Goal: Information Seeking & Learning: Learn about a topic

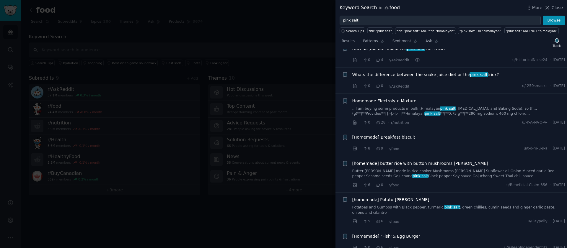
scroll to position [26, 0]
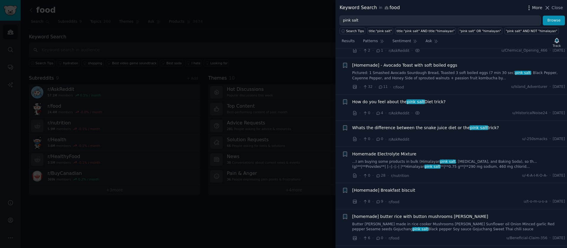
click at [530, 9] on icon "button" at bounding box center [529, 8] width 6 height 6
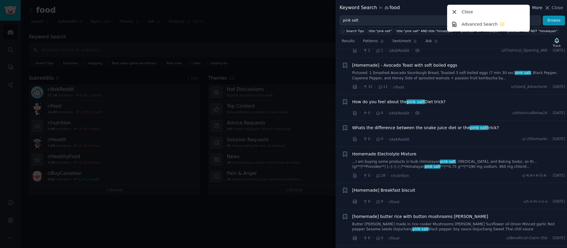
click at [533, 8] on span "More" at bounding box center [537, 8] width 10 height 6
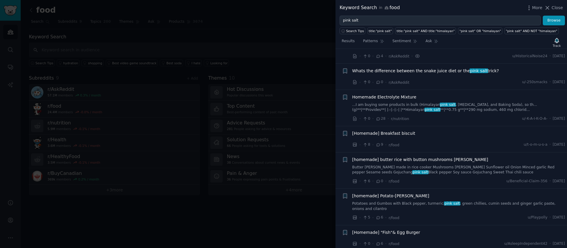
scroll to position [0, 0]
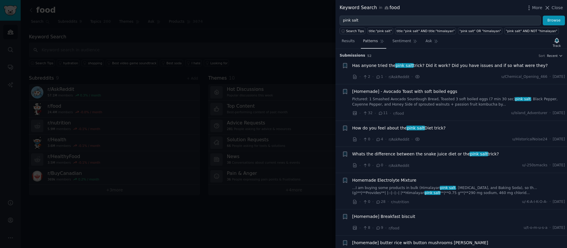
click at [375, 44] on span "Patterns" at bounding box center [370, 41] width 15 height 5
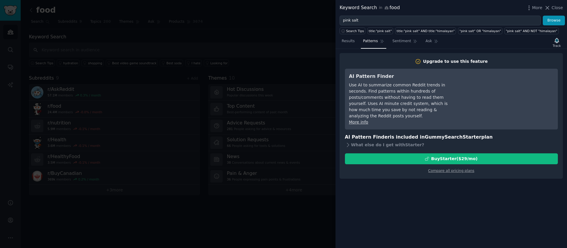
click at [357, 43] on nav "Results Patterns Sentiment Ask" at bounding box center [390, 43] width 101 height 12
click at [354, 43] on span "Results" at bounding box center [348, 41] width 13 height 5
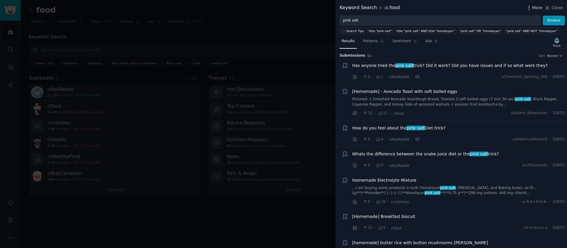
click at [529, 7] on icon "button" at bounding box center [529, 8] width 6 height 6
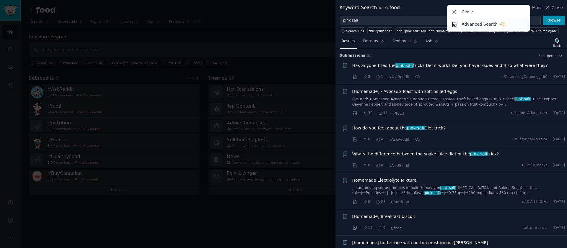
click at [500, 22] on icon at bounding box center [502, 24] width 5 height 5
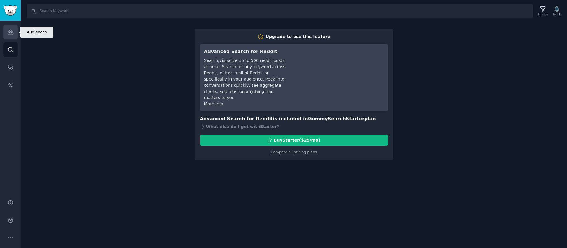
click at [12, 39] on link "Audiences" at bounding box center [10, 32] width 14 height 14
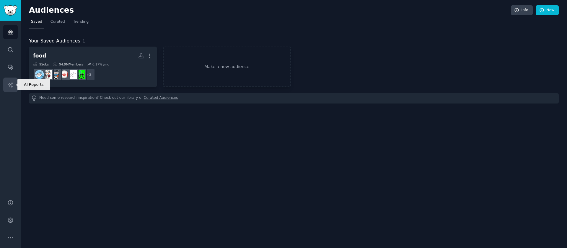
click at [6, 83] on link "AI Reports" at bounding box center [10, 85] width 14 height 14
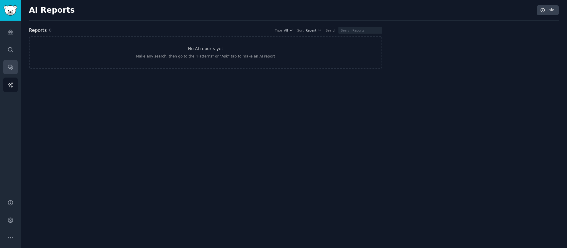
click at [9, 74] on link "Conversations" at bounding box center [10, 67] width 14 height 14
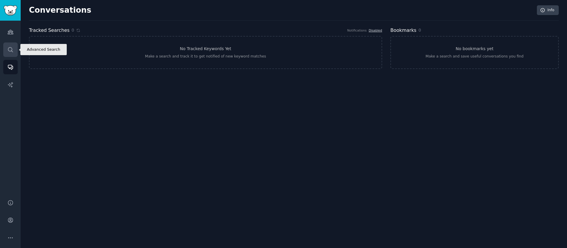
click at [11, 43] on link "Search" at bounding box center [10, 50] width 14 height 14
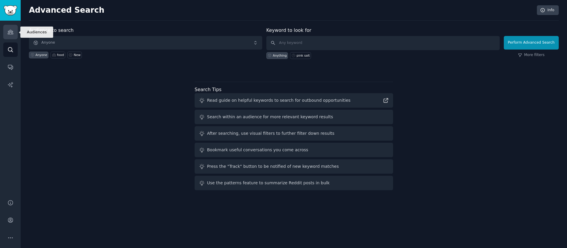
click at [11, 29] on icon "Sidebar" at bounding box center [10, 32] width 6 height 6
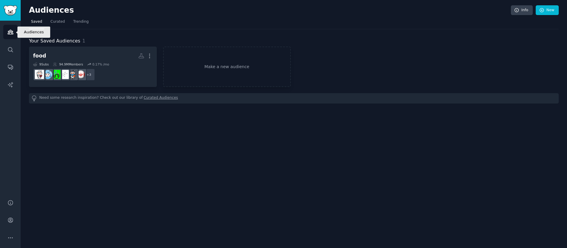
click at [8, 38] on link "Audiences" at bounding box center [10, 32] width 14 height 14
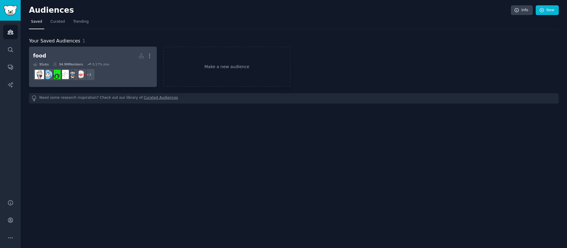
click at [119, 74] on dd "+ 3" at bounding box center [93, 74] width 120 height 17
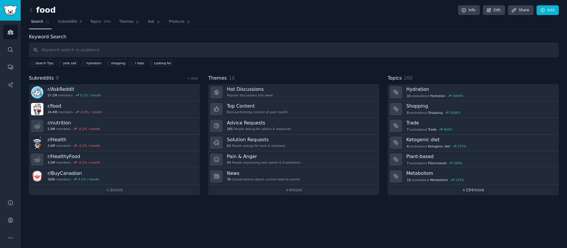
click at [472, 192] on link "+ 194 more" at bounding box center [473, 190] width 171 height 10
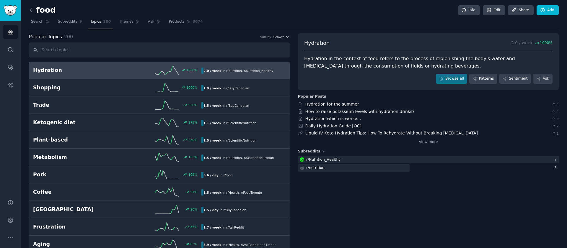
click at [324, 106] on link "Hydration for the summer" at bounding box center [332, 104] width 54 height 5
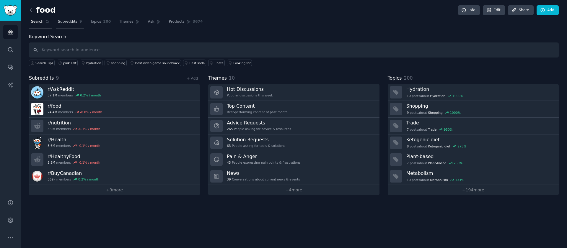
click at [67, 22] on span "Subreddits" at bounding box center [67, 21] width 19 height 5
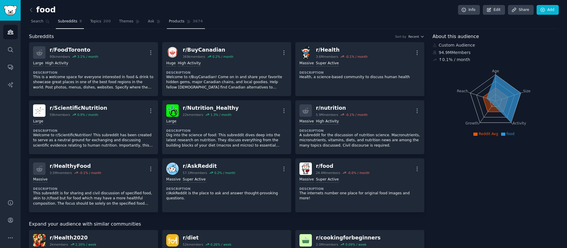
scroll to position [1, 0]
click at [102, 20] on link "Topics 200" at bounding box center [100, 22] width 25 height 12
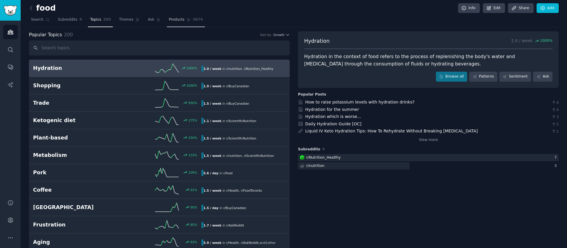
scroll to position [1, 0]
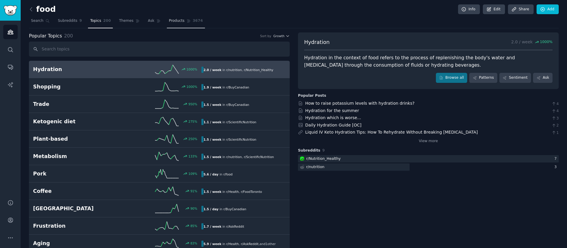
click at [182, 18] on span "Products" at bounding box center [177, 20] width 16 height 5
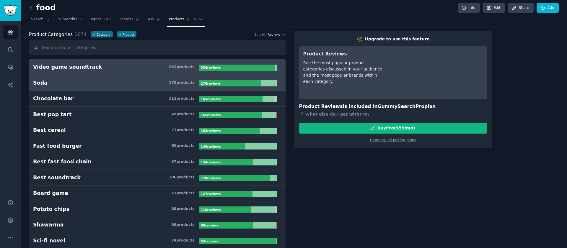
scroll to position [2, 0]
click at [157, 83] on h3 "Soda 172 product s" at bounding box center [116, 83] width 166 height 7
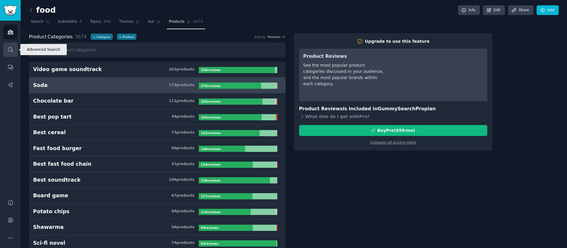
click at [11, 47] on icon "Sidebar" at bounding box center [10, 50] width 6 height 6
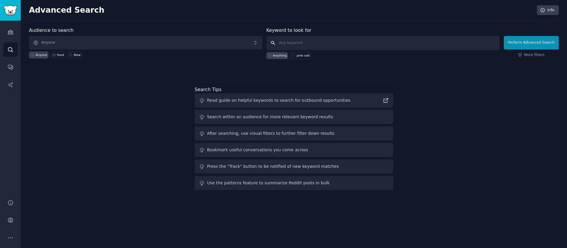
click at [320, 40] on input "text" at bounding box center [382, 43] width 233 height 14
type input "pink salt"
click at [511, 45] on button "Perform Advanced Search" at bounding box center [531, 43] width 55 height 14
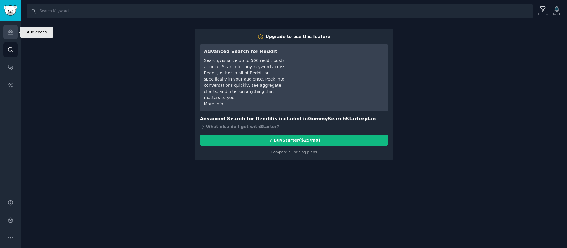
click at [6, 34] on link "Audiences" at bounding box center [10, 32] width 14 height 14
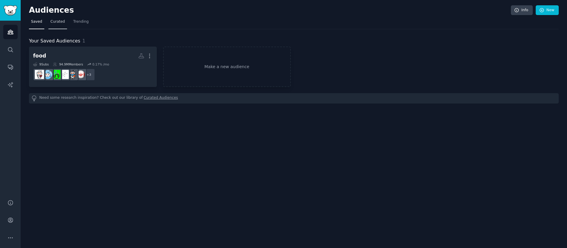
click at [57, 23] on span "Curated" at bounding box center [58, 21] width 14 height 5
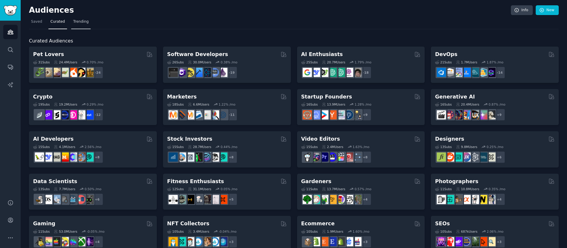
click at [89, 23] on link "Trending" at bounding box center [80, 23] width 19 height 12
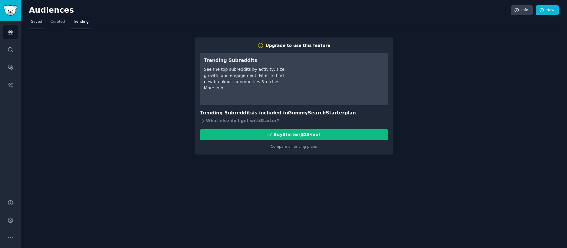
click at [29, 21] on link "Saved" at bounding box center [36, 23] width 15 height 12
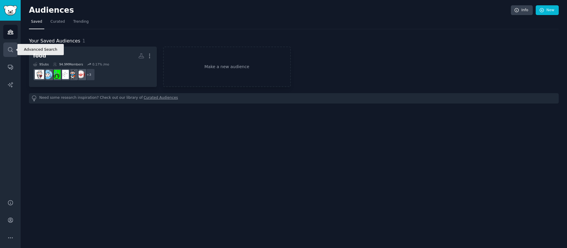
click at [10, 54] on link "Search" at bounding box center [10, 50] width 14 height 14
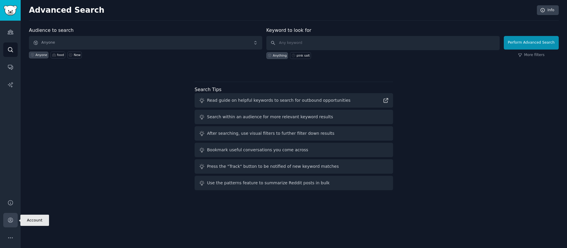
click at [13, 221] on icon "Sidebar" at bounding box center [10, 220] width 6 height 6
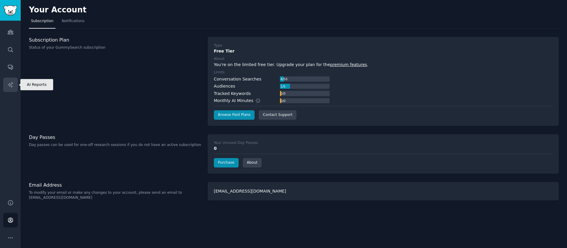
click at [14, 89] on link "AI Reports" at bounding box center [10, 85] width 14 height 14
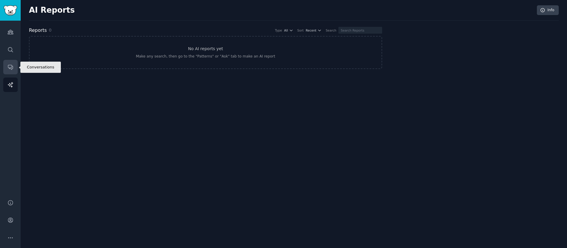
click at [15, 68] on link "Conversations" at bounding box center [10, 67] width 14 height 14
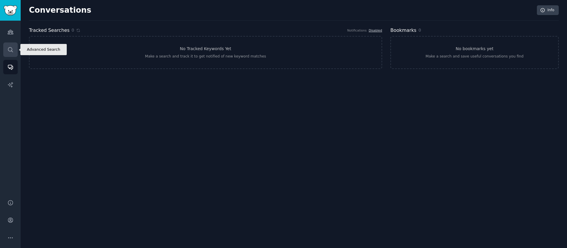
click at [12, 56] on link "Search" at bounding box center [10, 50] width 14 height 14
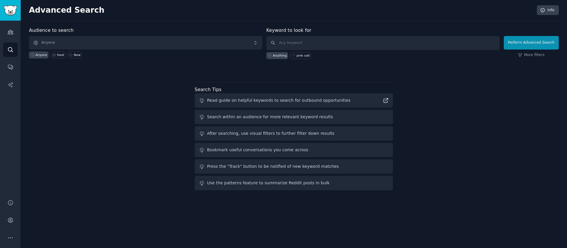
click at [8, 40] on div "Audiences Search Conversations AI Reports" at bounding box center [10, 107] width 21 height 172
click at [7, 34] on icon "Sidebar" at bounding box center [10, 32] width 6 height 6
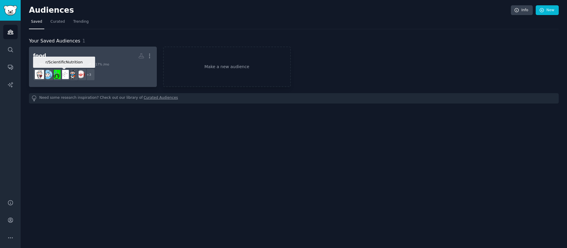
click at [66, 71] on img at bounding box center [64, 74] width 9 height 9
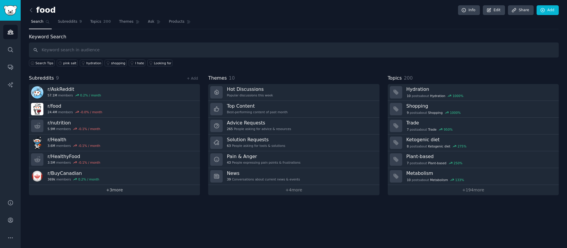
click at [138, 192] on link "+ 3 more" at bounding box center [114, 190] width 171 height 10
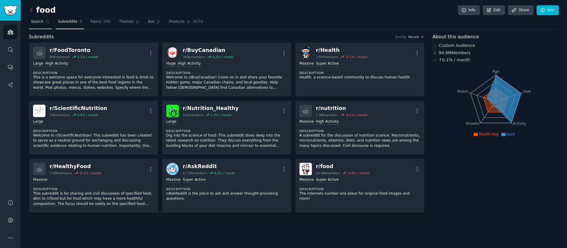
drag, startPoint x: 35, startPoint y: 22, endPoint x: 39, endPoint y: 23, distance: 3.9
click at [35, 22] on span "Search" at bounding box center [37, 21] width 12 height 5
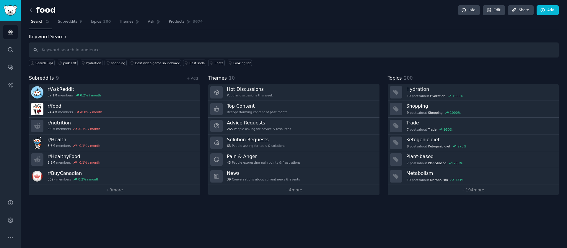
click at [129, 48] on input "text" at bounding box center [294, 50] width 530 height 15
type input "pink salt"
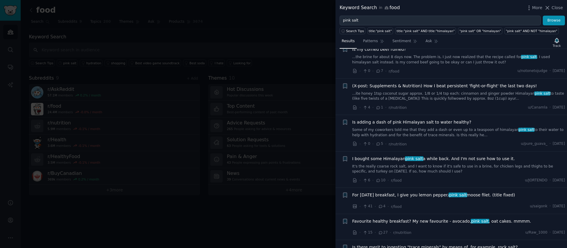
scroll to position [1470, 0]
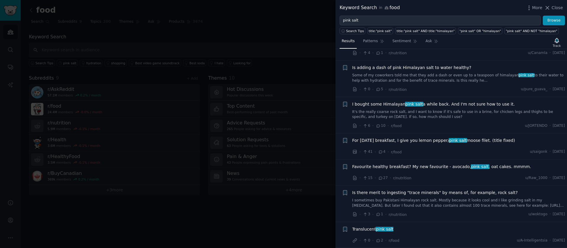
click at [397, 201] on link "I sometimes buy Pakistani Himalayan rock salt. Mostly because it looks cool and…" at bounding box center [458, 203] width 213 height 10
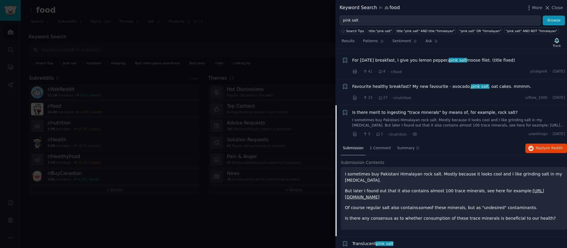
scroll to position [1559, 0]
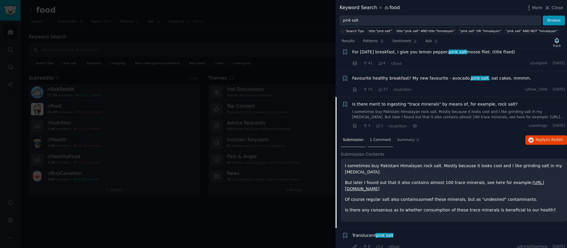
click at [375, 139] on span "1 Comment" at bounding box center [380, 140] width 21 height 5
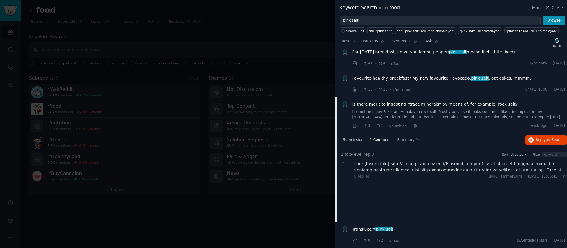
click at [345, 138] on span "Submission" at bounding box center [353, 140] width 21 height 5
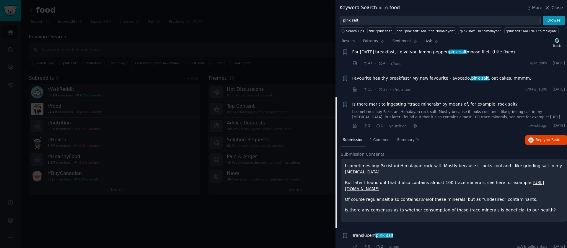
click at [403, 233] on div "Translucent pink salt" at bounding box center [458, 237] width 213 height 8
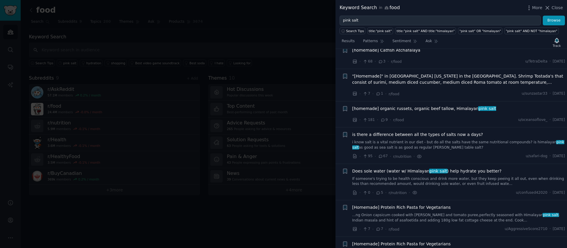
scroll to position [0, 0]
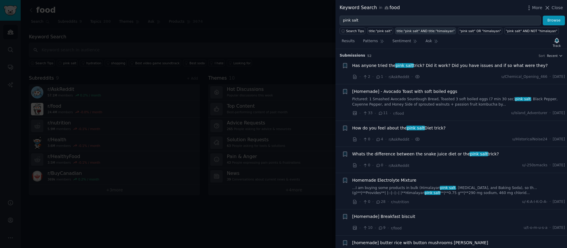
click at [426, 31] on div "title:"pink salt" AND title:"himalayan"" at bounding box center [426, 31] width 58 height 4
type input "title:"pink salt" AND title:"himalayan""
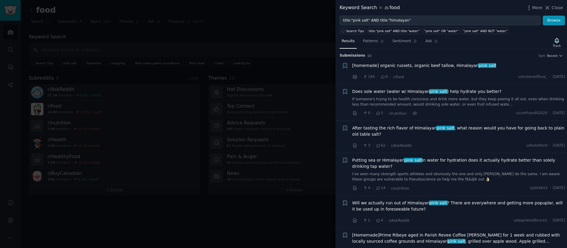
click at [408, 97] on link "If someone's trying to be health conscious and drink more water, but they keep …" at bounding box center [458, 102] width 213 height 10
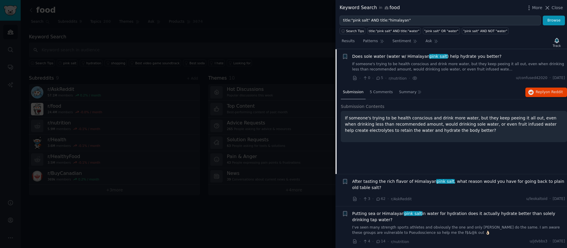
scroll to position [35, 0]
click at [368, 91] on div "5 Comments" at bounding box center [381, 92] width 27 height 14
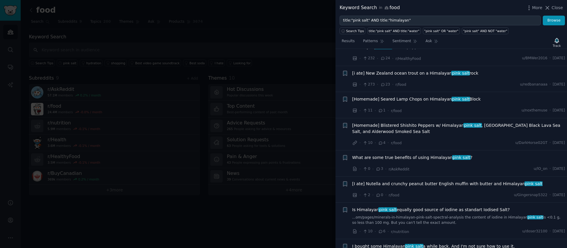
scroll to position [421, 0]
